Goal: Check status: Check status

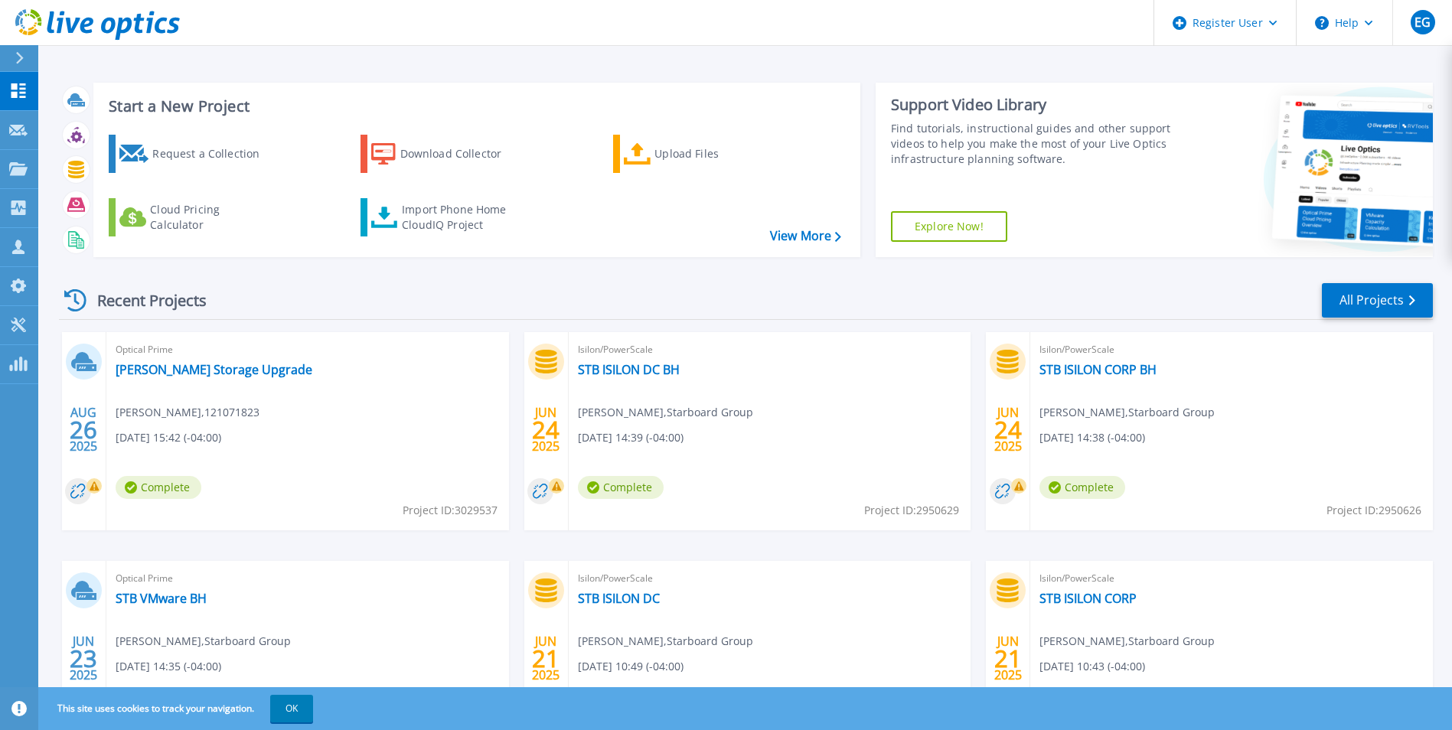
click at [19, 61] on icon at bounding box center [20, 58] width 8 height 12
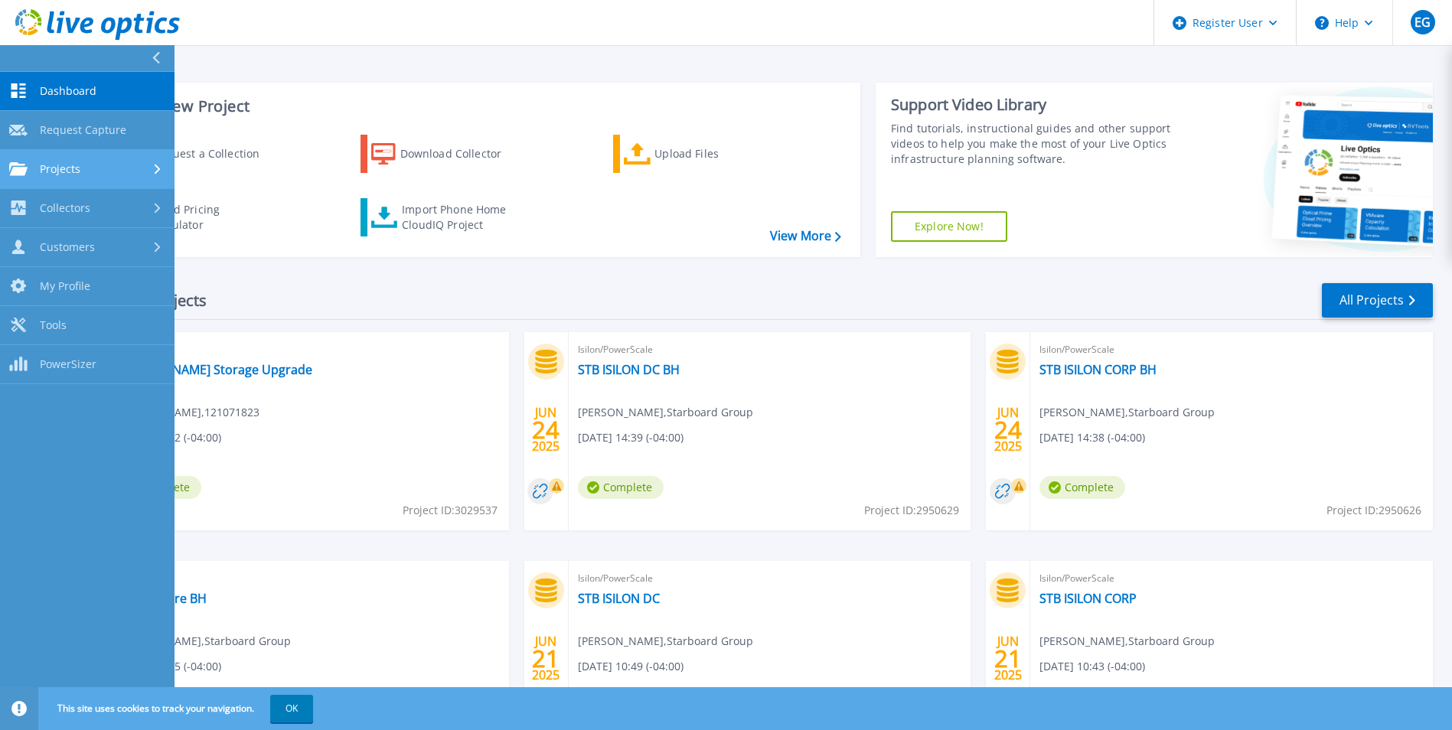
click at [98, 172] on div "Projects" at bounding box center [87, 169] width 156 height 14
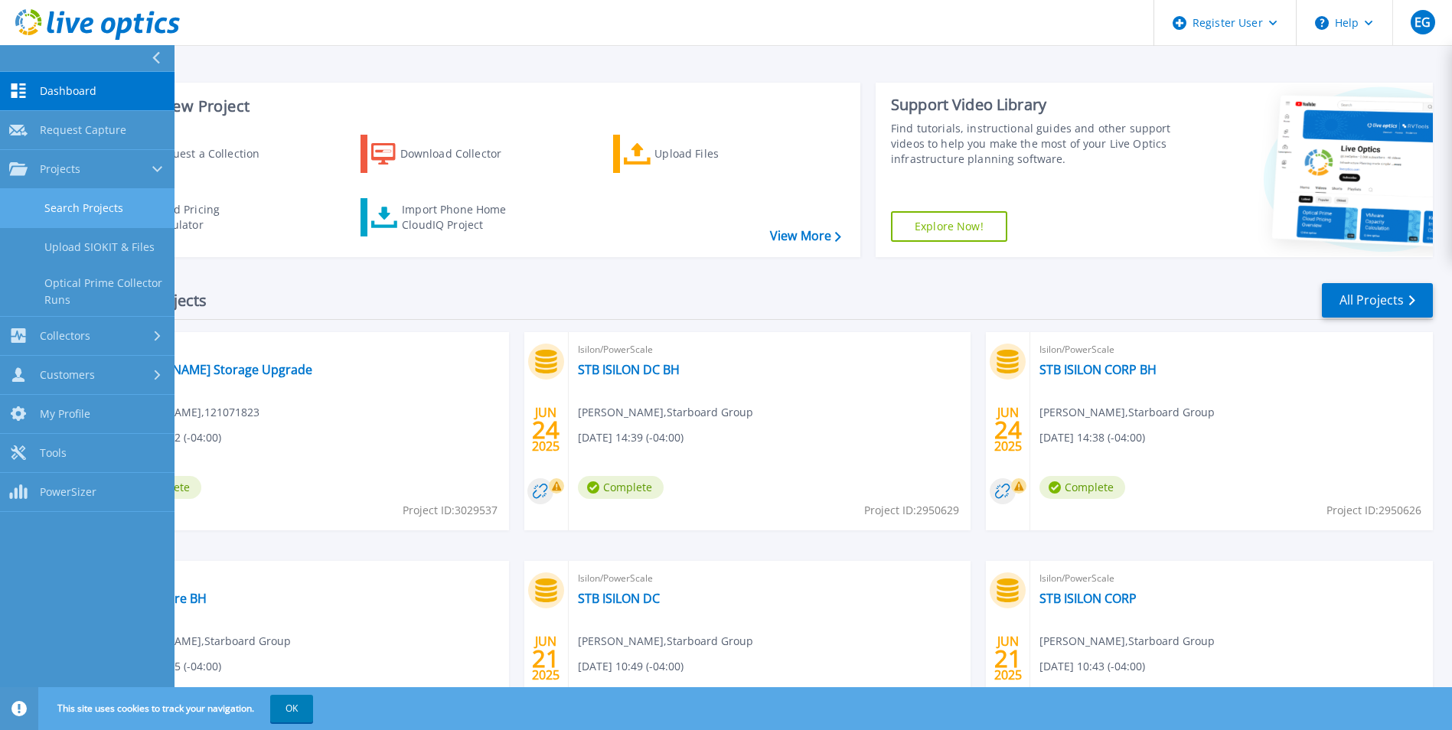
click at [134, 214] on link "Search Projects" at bounding box center [87, 208] width 175 height 39
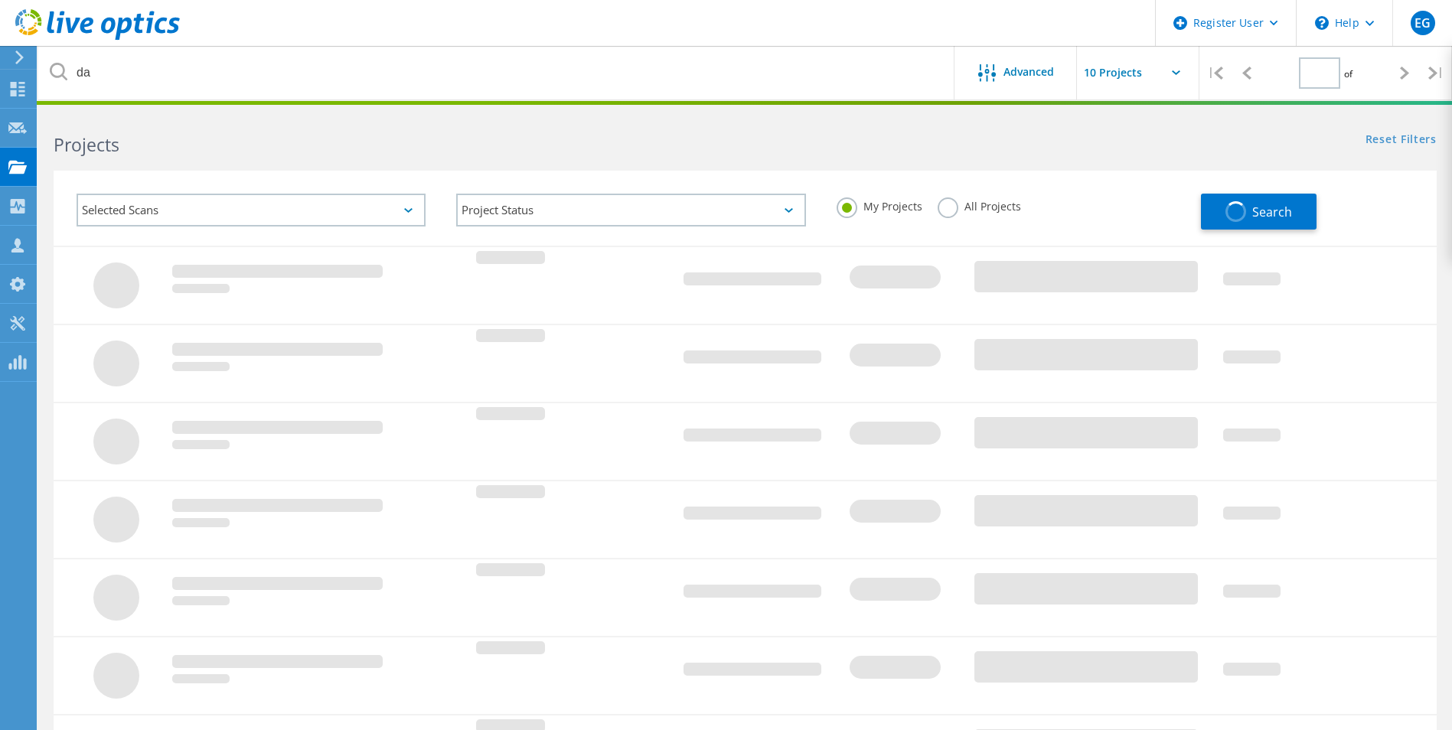
type input "1"
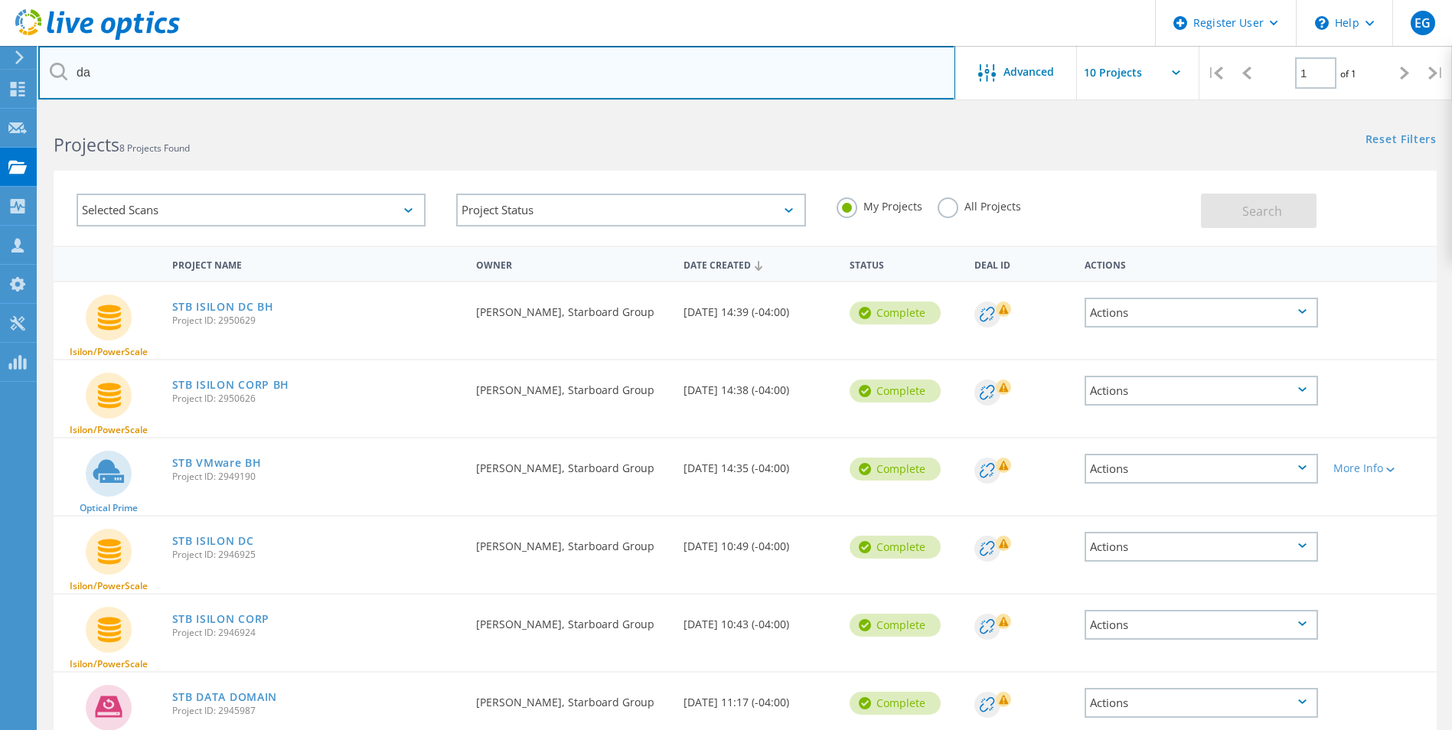
drag, startPoint x: 155, startPoint y: 73, endPoint x: 103, endPoint y: 80, distance: 53.3
click at [103, 80] on input "da" at bounding box center [496, 73] width 917 height 54
type input "d"
click at [103, 80] on input "text" at bounding box center [496, 73] width 917 height 54
paste input "3042646"
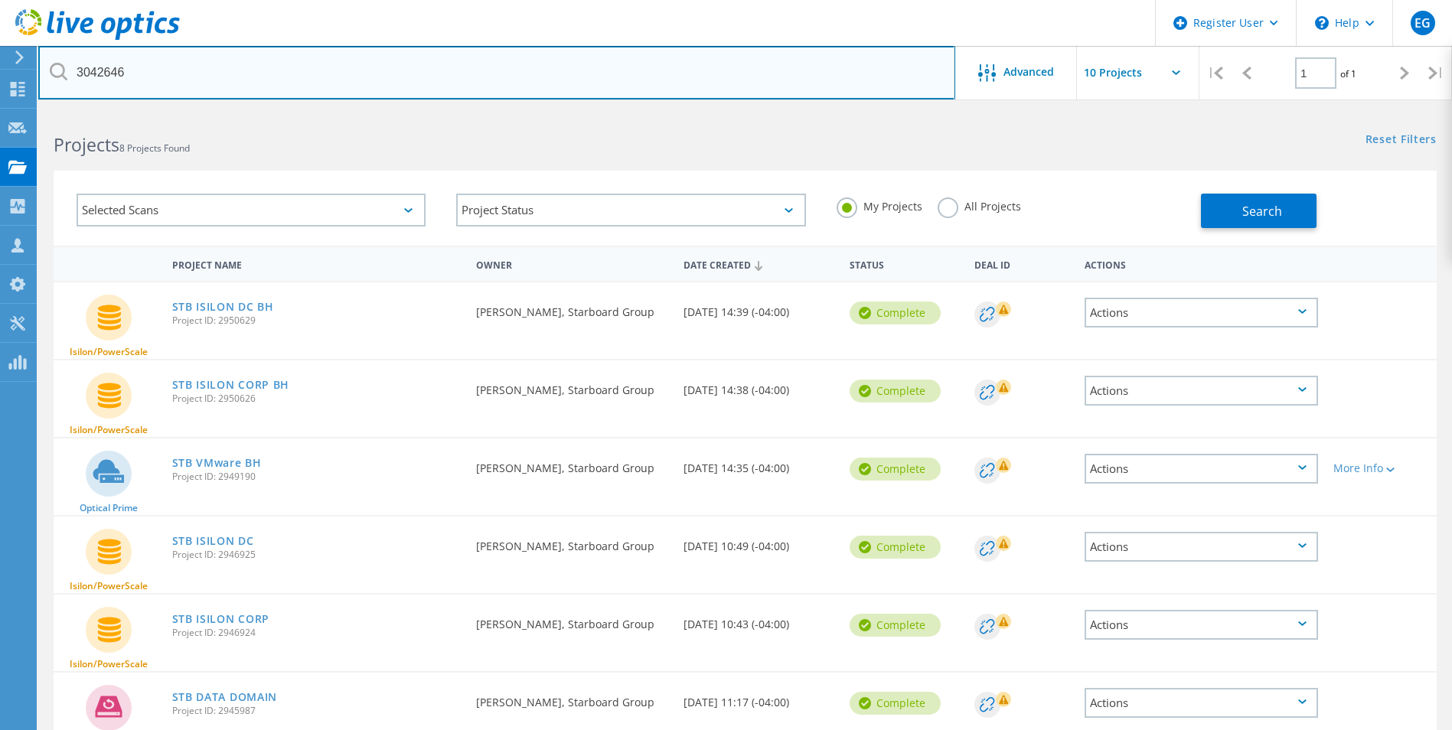
type input "3042646"
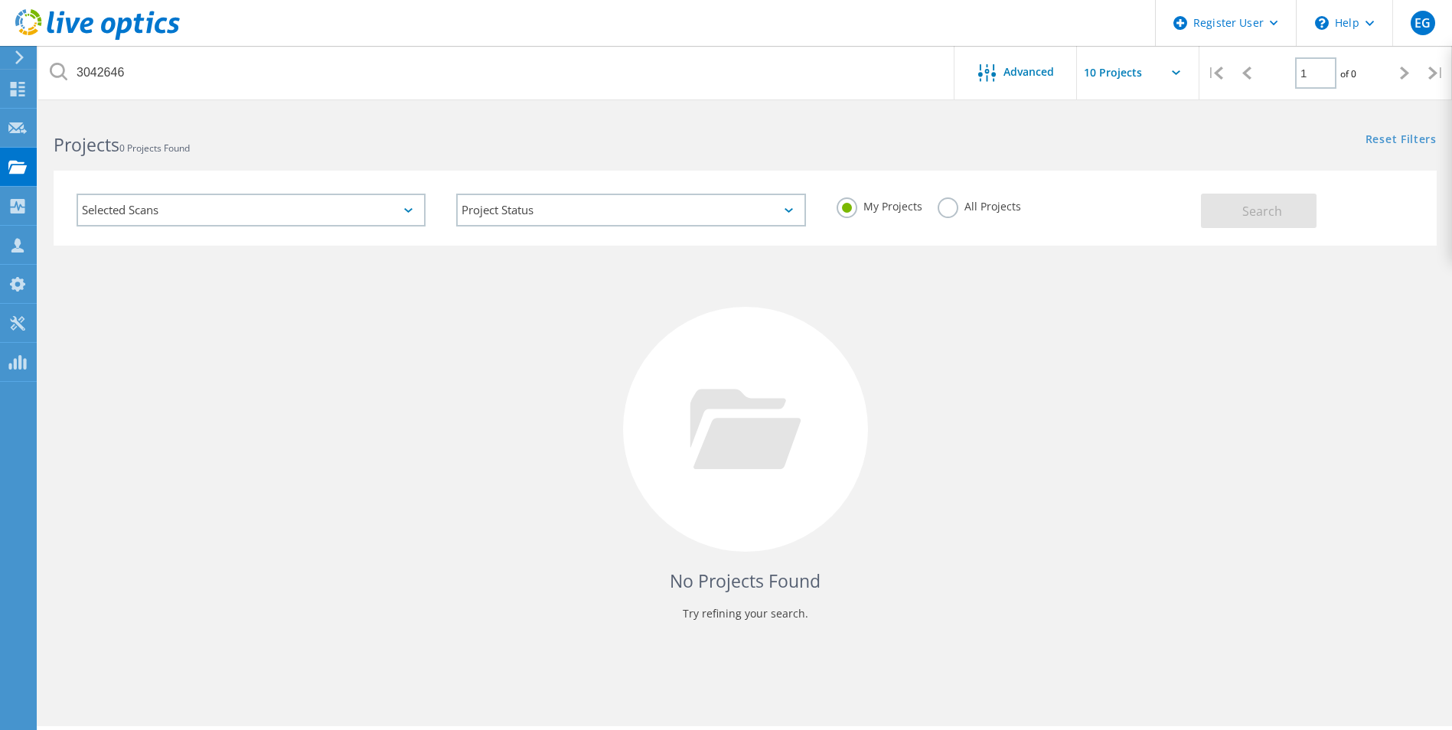
drag, startPoint x: 939, startPoint y: 209, endPoint x: 1013, endPoint y: 208, distance: 74.3
click at [939, 209] on label "All Projects" at bounding box center [979, 205] width 83 height 15
click at [0, 0] on input "All Projects" at bounding box center [0, 0] width 0 height 0
click at [1263, 218] on span "Search" at bounding box center [1263, 211] width 40 height 17
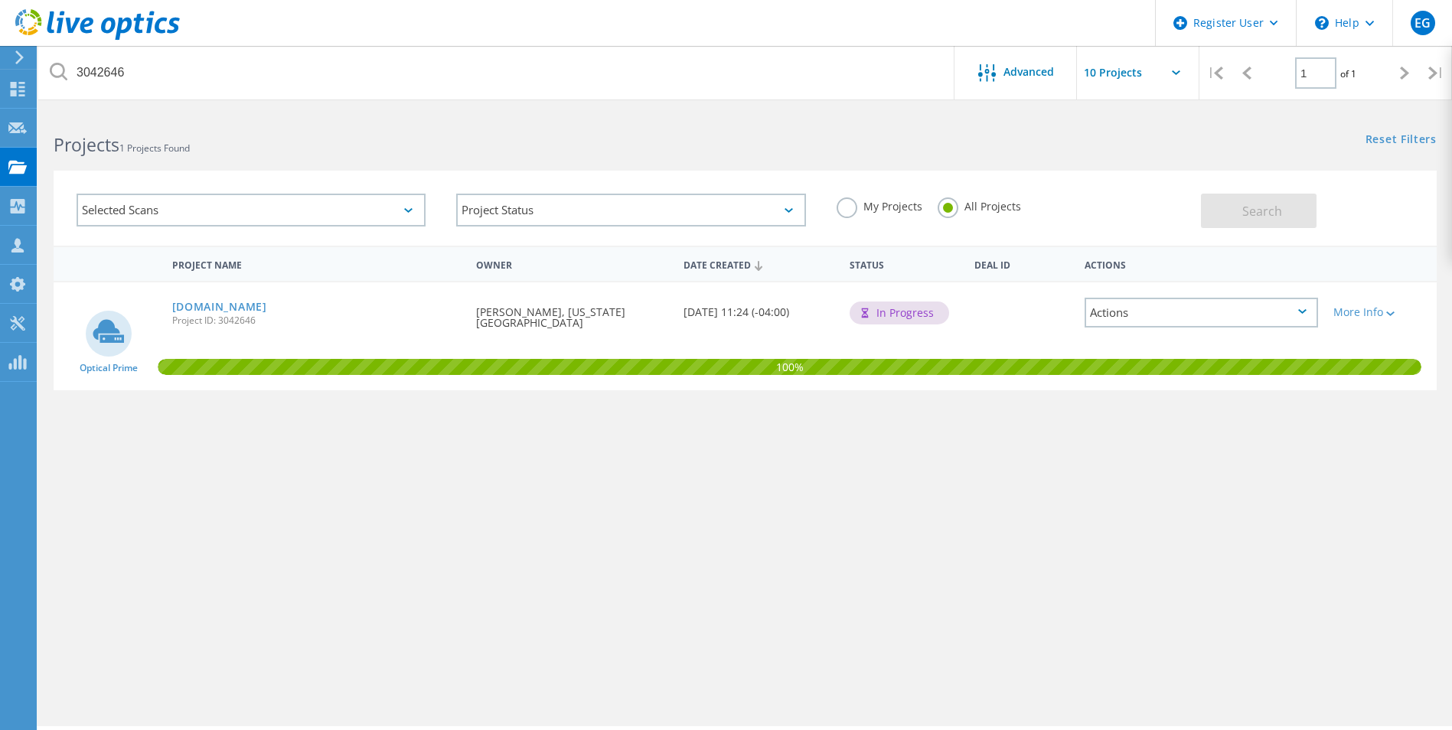
click at [1168, 310] on div "Actions" at bounding box center [1202, 313] width 234 height 30
click at [1011, 495] on div "Project Name Owner Date Created Status Deal Id Actions Optical Prime vcenterapp…" at bounding box center [746, 445] width 1384 height 398
click at [1369, 308] on div "More Info" at bounding box center [1382, 312] width 96 height 11
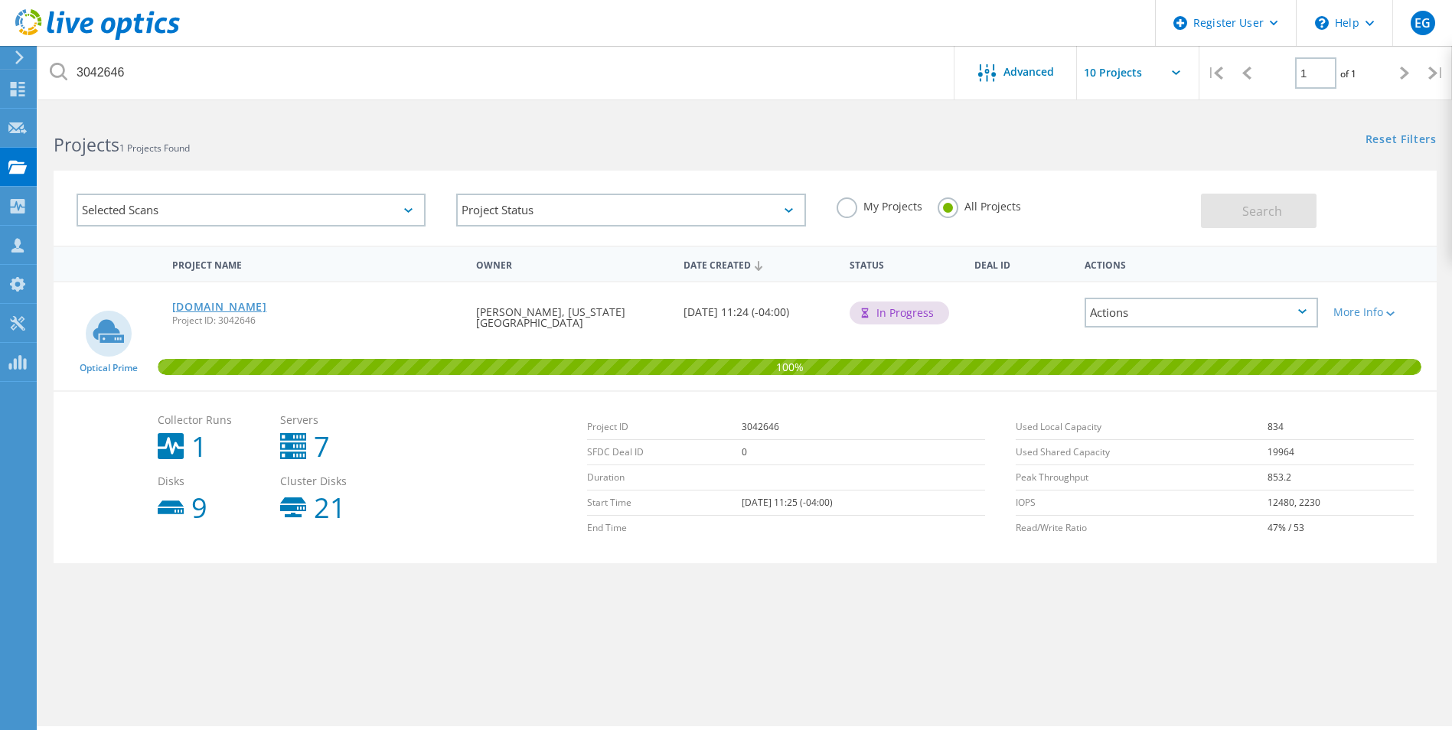
click at [267, 302] on link "[DOMAIN_NAME]" at bounding box center [219, 307] width 95 height 11
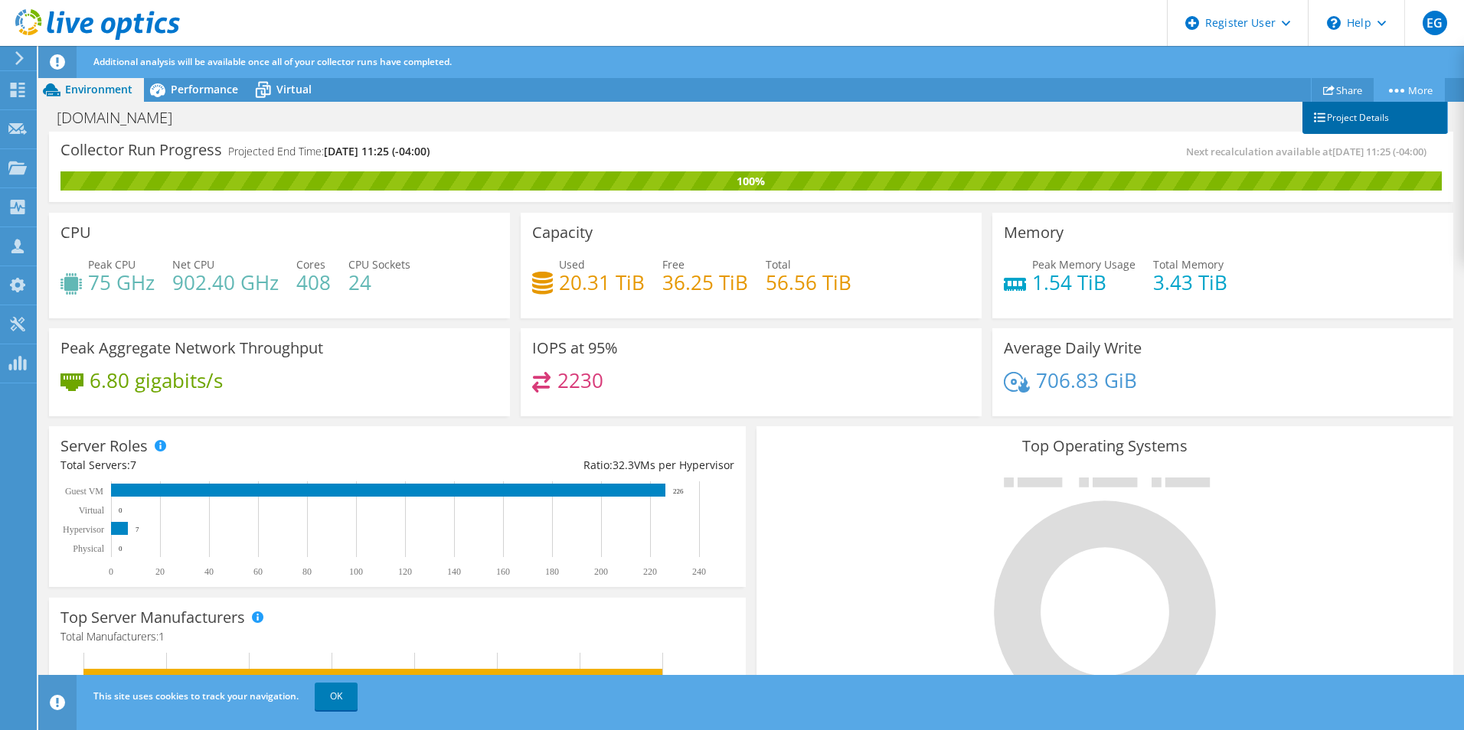
click at [1337, 124] on link "Project Details" at bounding box center [1374, 118] width 145 height 32
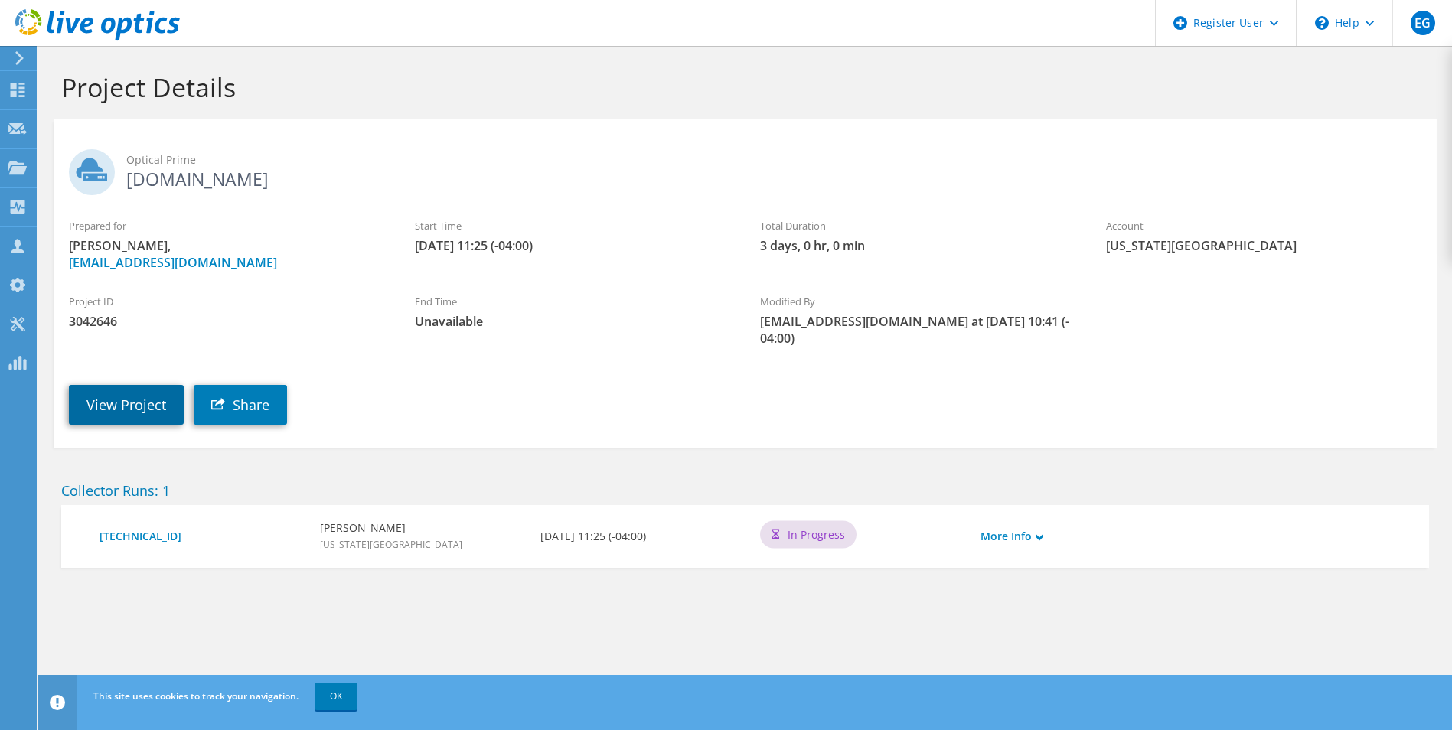
click at [161, 395] on link "View Project" at bounding box center [126, 405] width 115 height 40
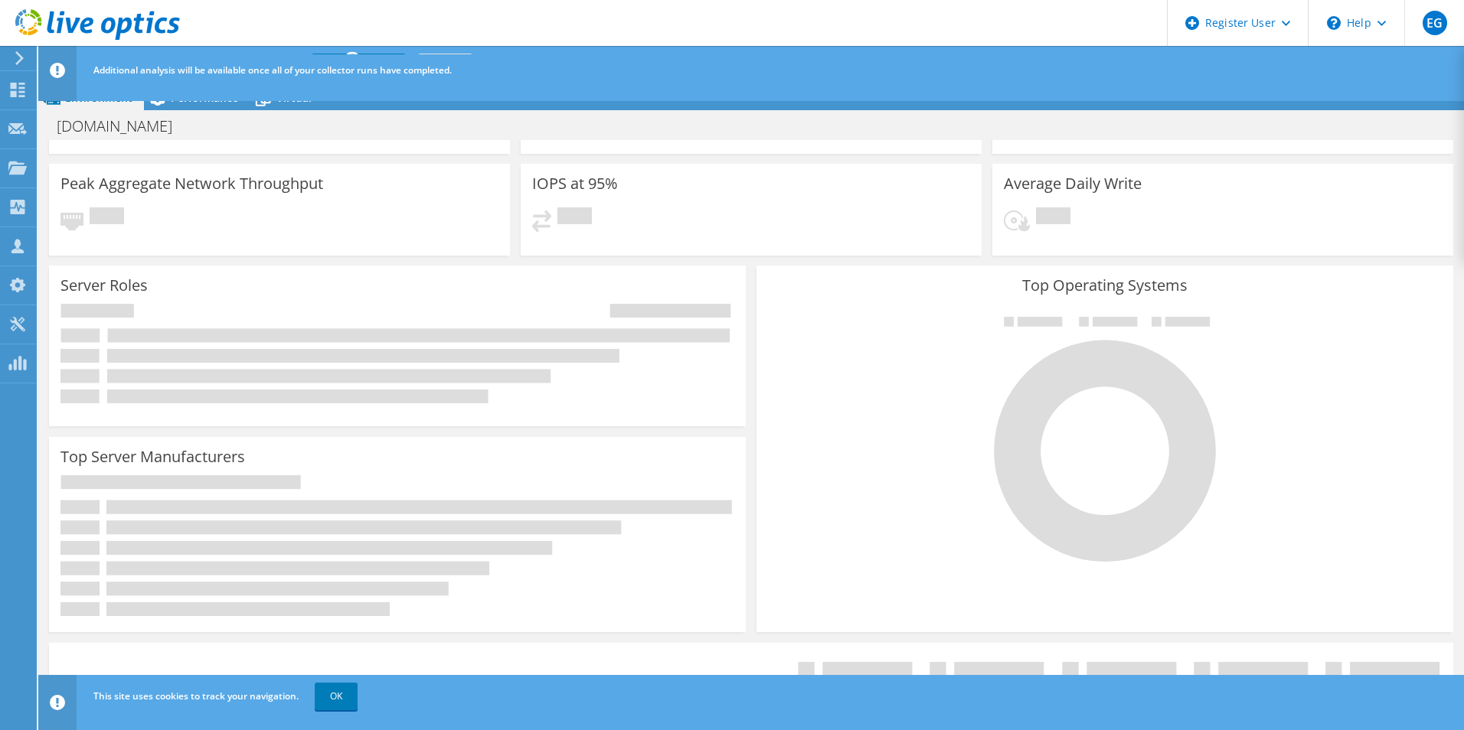
scroll to position [153, 0]
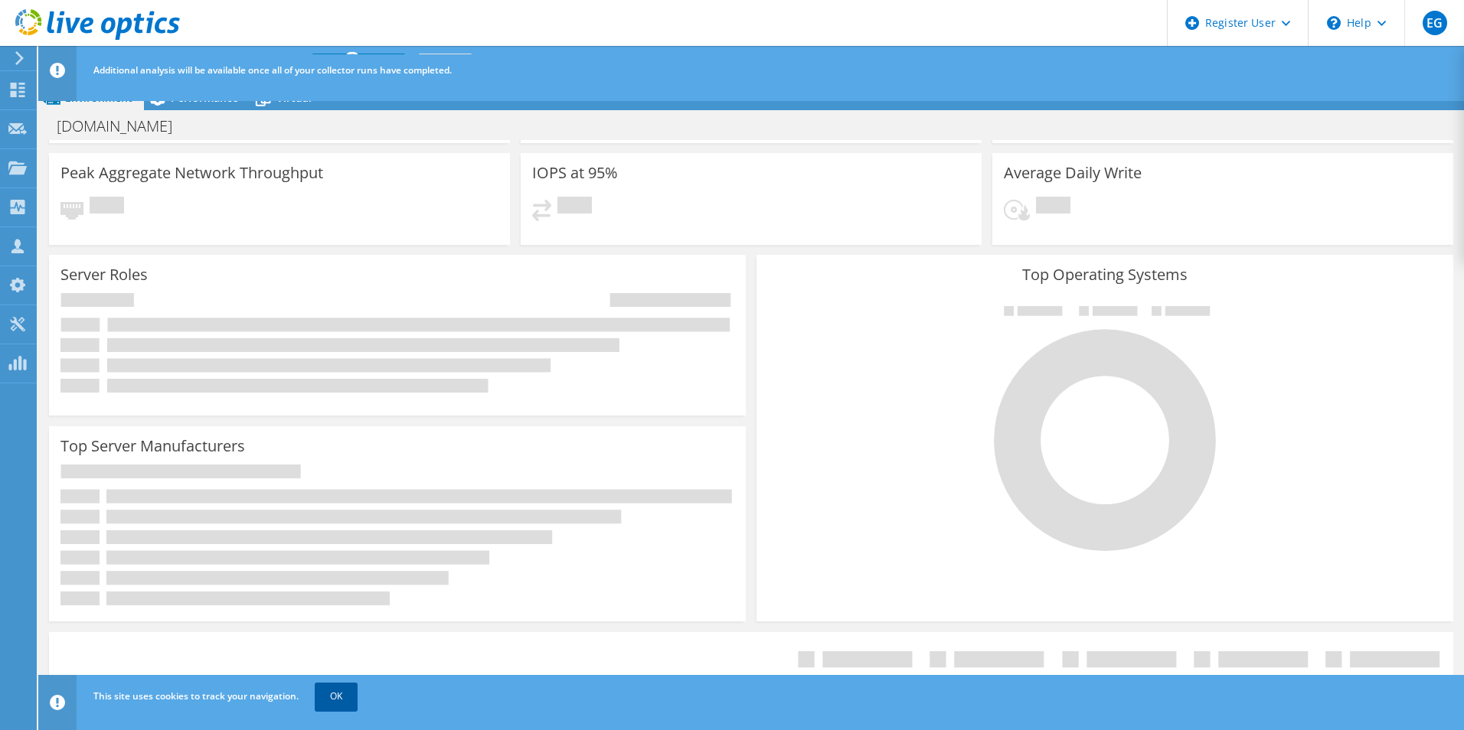
click at [352, 698] on link "OK" at bounding box center [336, 697] width 43 height 28
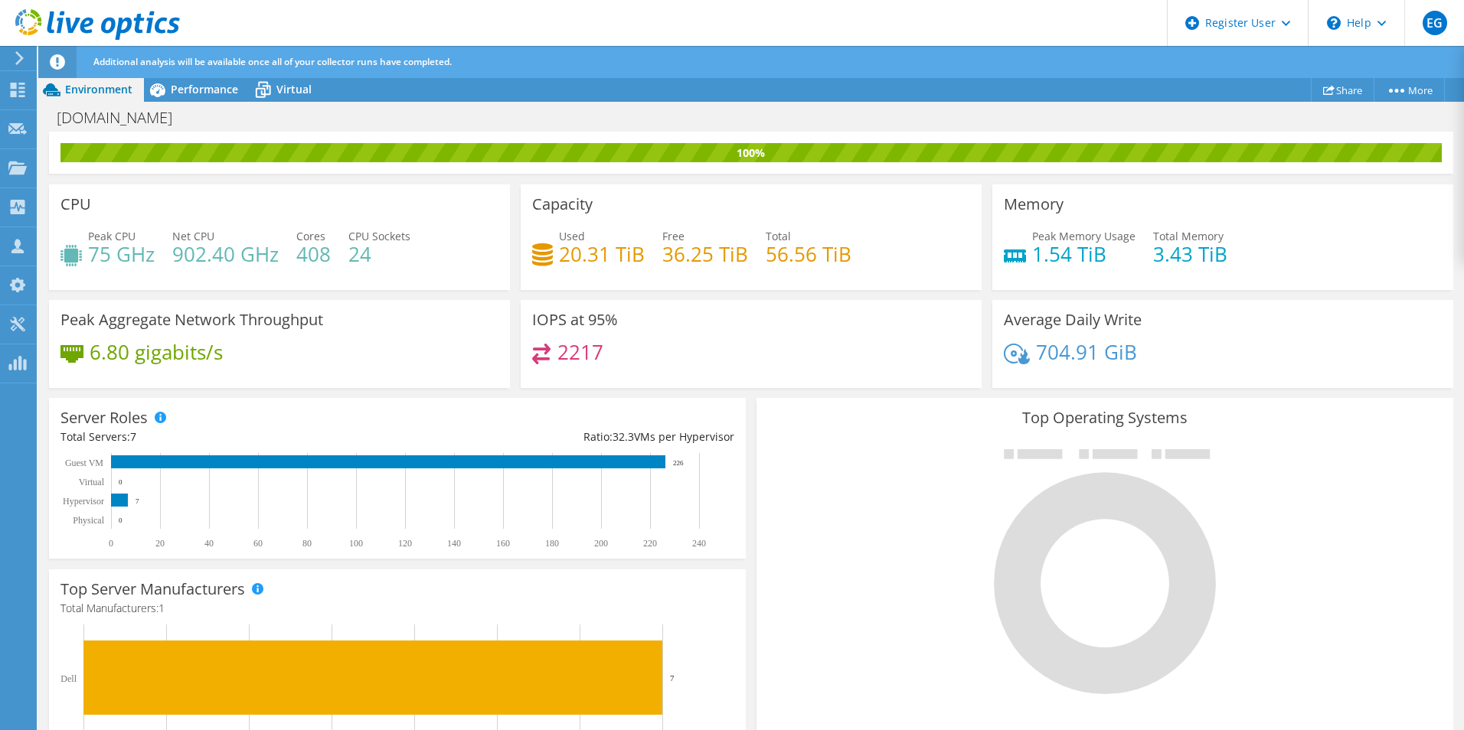
scroll to position [0, 0]
click at [228, 96] on div "Performance" at bounding box center [197, 89] width 106 height 25
